Goal: Task Accomplishment & Management: Manage account settings

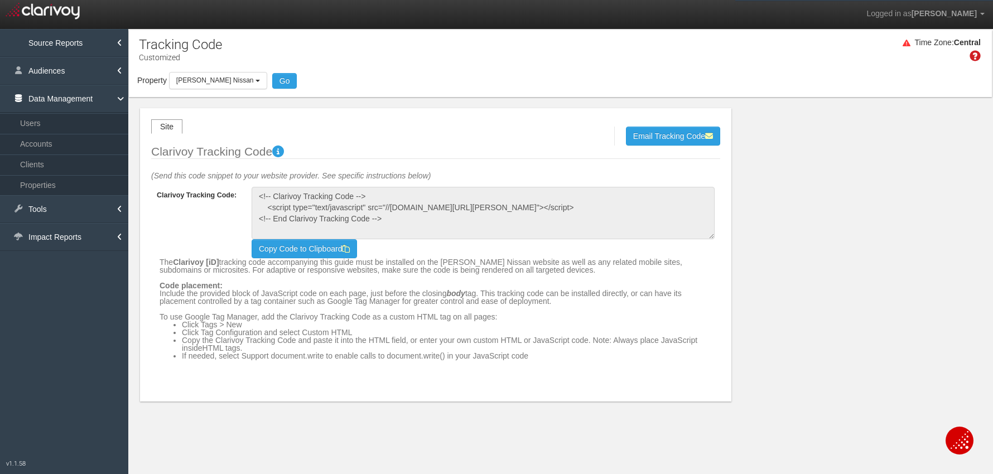
select select "object:18999"
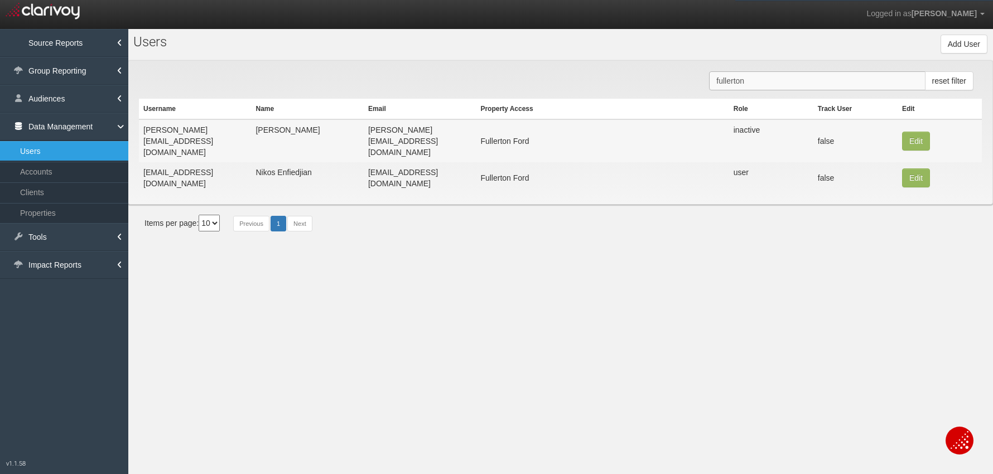
click at [748, 78] on input "fullerton" at bounding box center [817, 80] width 216 height 19
click at [748, 79] on input "fullerton" at bounding box center [817, 80] width 216 height 19
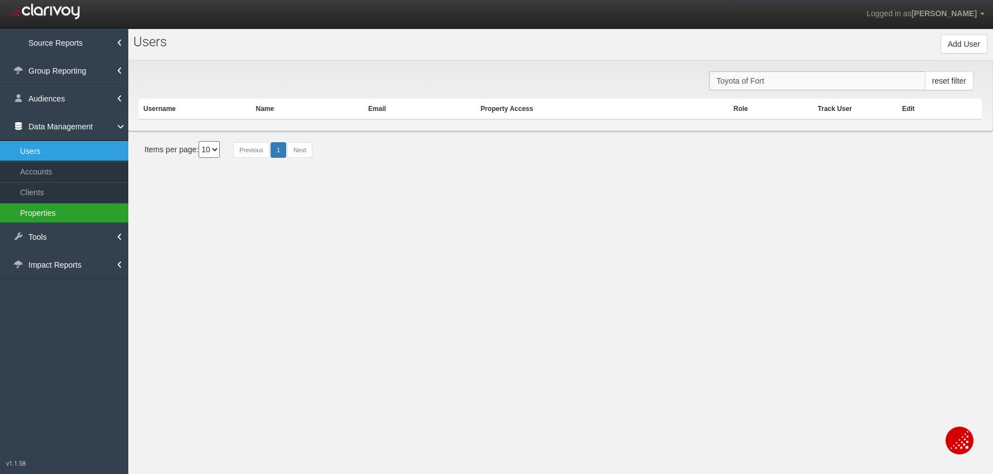
type input "Toyota of Fort"
click at [75, 208] on link "Properties" at bounding box center [64, 213] width 128 height 20
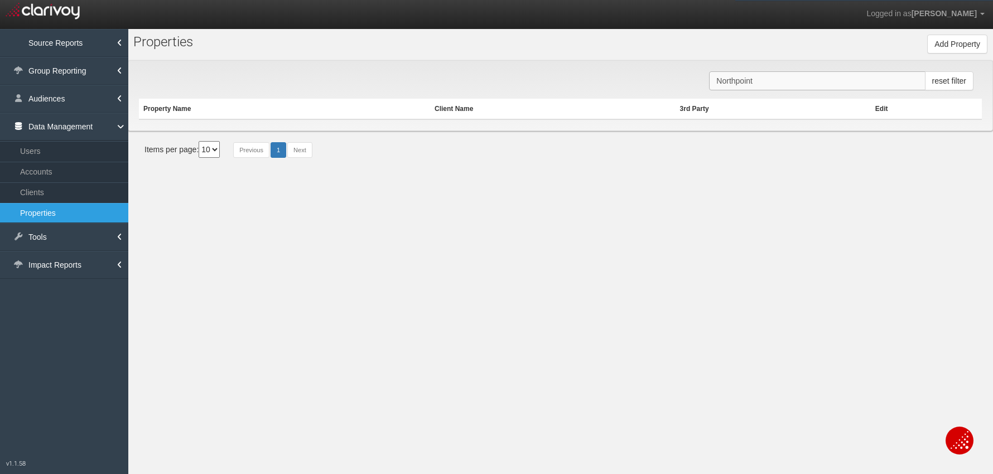
click at [755, 86] on input "Northpoint" at bounding box center [817, 80] width 216 height 19
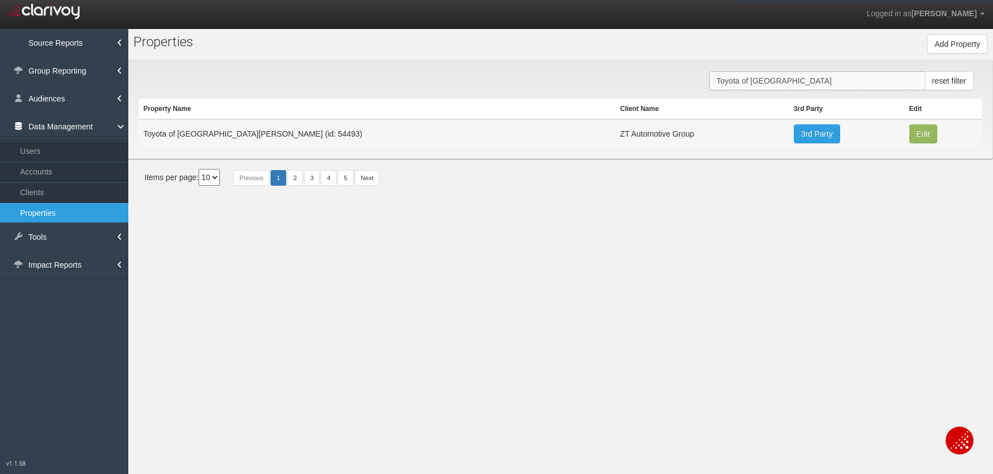
click at [723, 81] on input "Toyota of Fort Wal" at bounding box center [817, 80] width 216 height 19
click at [270, 136] on td "Mazda of Fort Walton Beach (id: 54494)" at bounding box center [377, 133] width 477 height 28
copy td "54494"
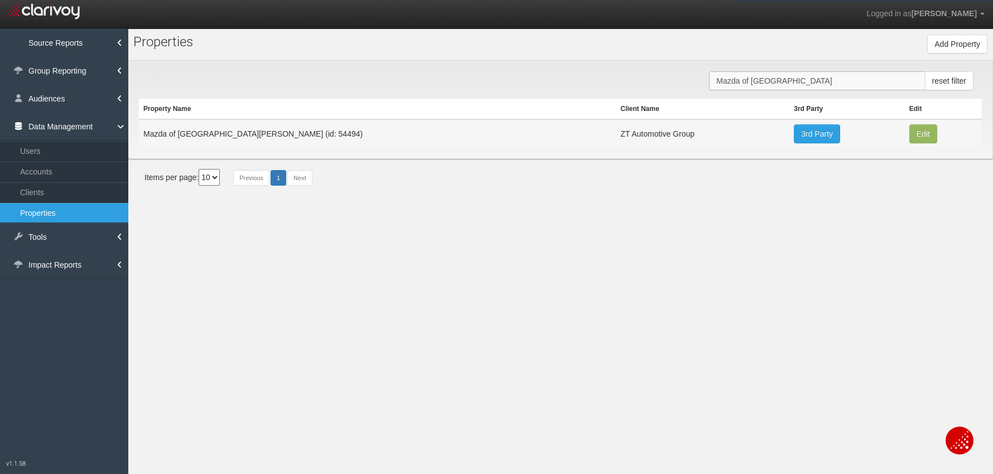
click at [722, 81] on input "Mazda of Fort Wal" at bounding box center [817, 80] width 216 height 19
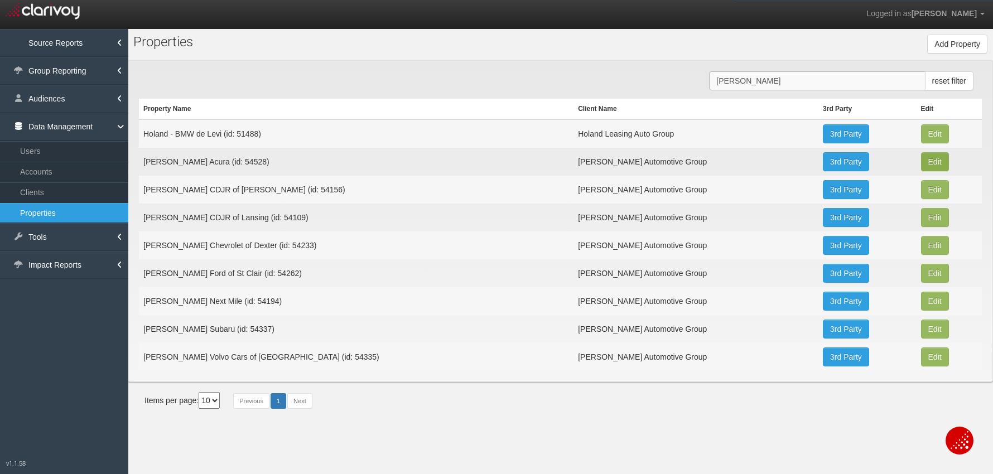
type input "lafontaine"
drag, startPoint x: 927, startPoint y: 164, endPoint x: 904, endPoint y: 161, distance: 23.5
click at [925, 143] on button "Edit" at bounding box center [935, 133] width 28 height 19
type input "[PERSON_NAME] Acura"
type input "54528"
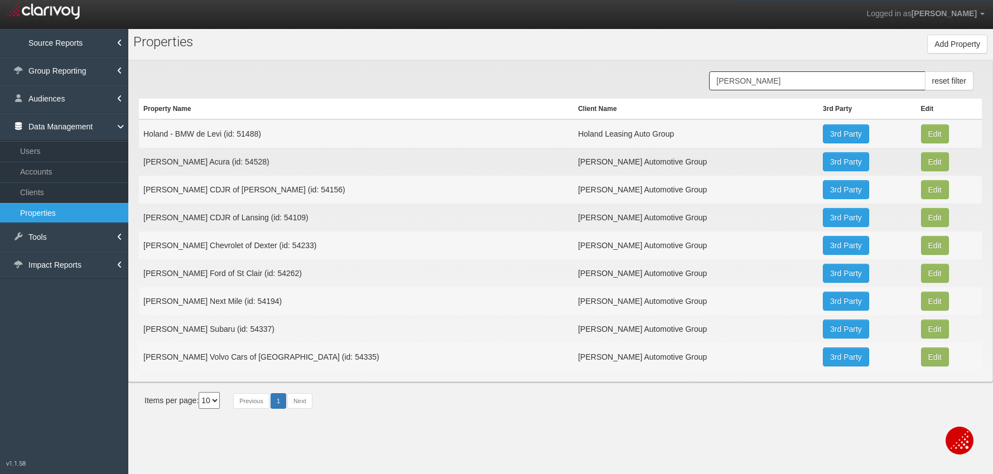
type input "7c0f72b38900446fe1604693589e249066c86ce4"
select select "6809537d1690113cfbc7f9ee"
select select "string:USD"
type input "2199 Haggerty Rd"
type input "Commerce Township"
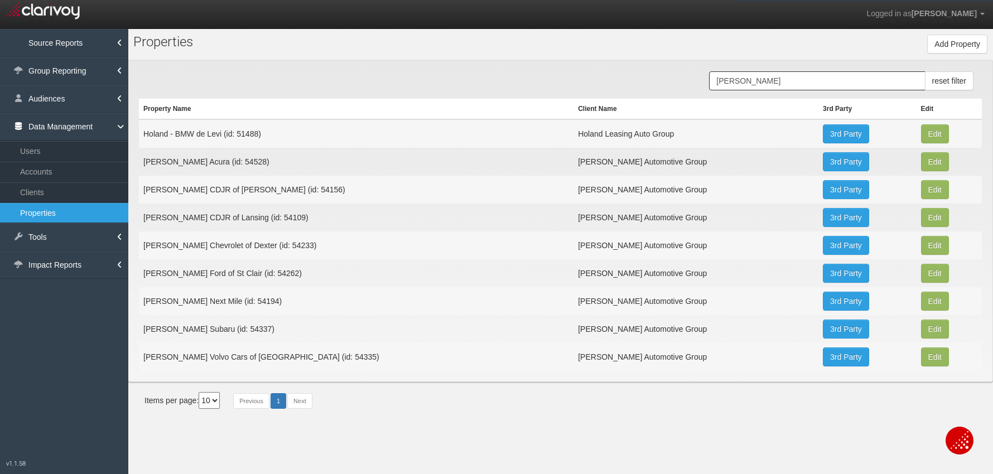
type input "MI"
type input "48390"
type input "42.5568089"
type input "-83.4400409"
type input "America/Chicago"
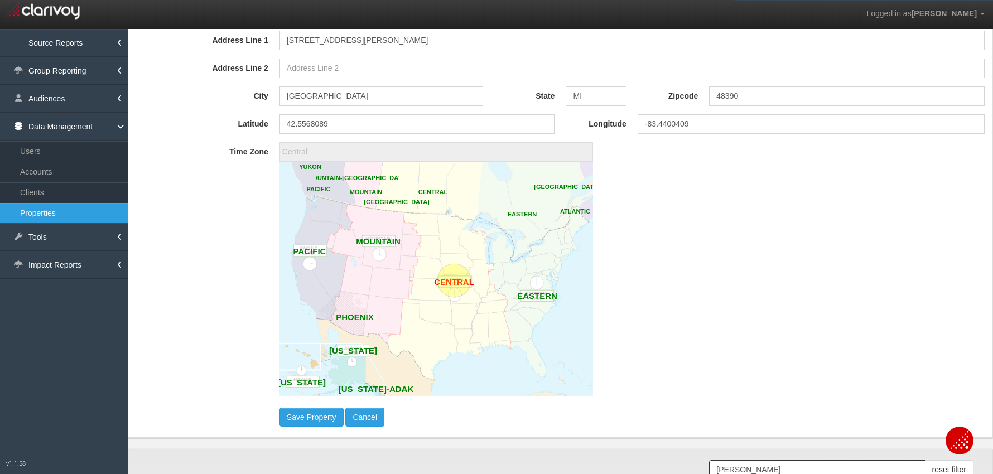
scroll to position [585, 0]
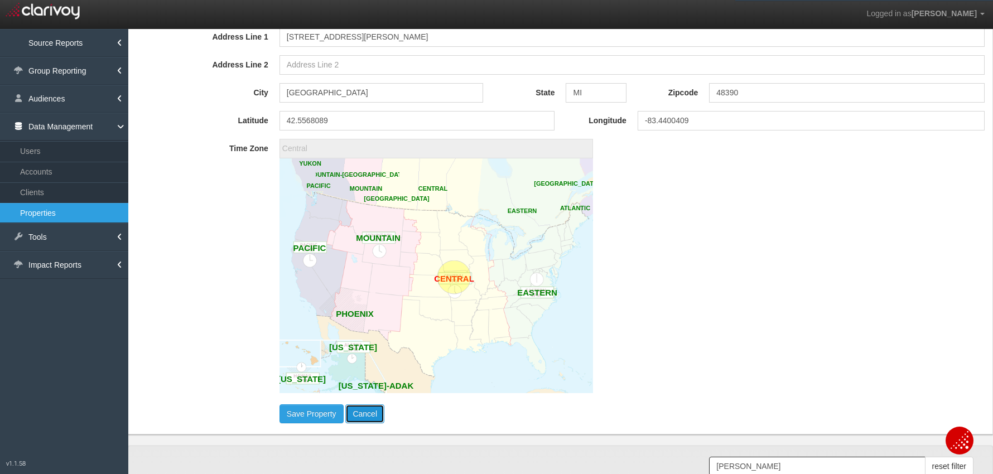
click at [370, 418] on button "Cancel" at bounding box center [364, 414] width 39 height 19
type input "America/New_York"
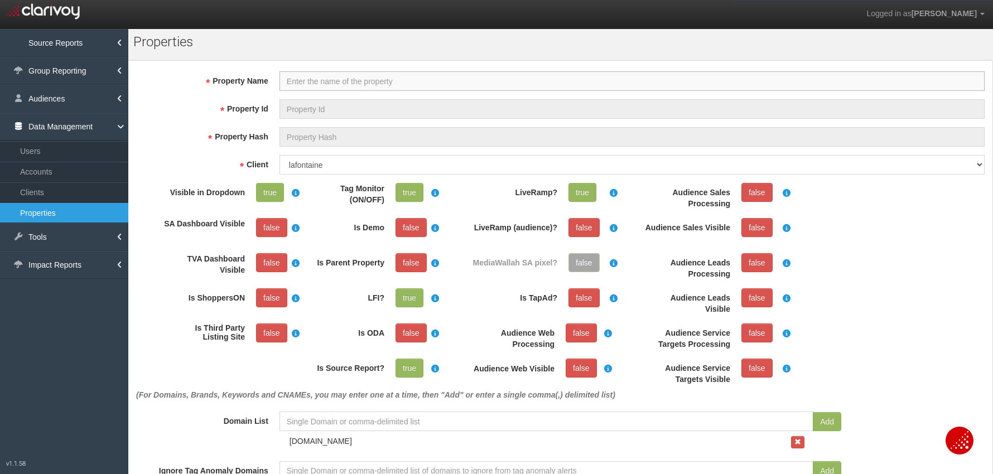
select select "?"
